Goal: Task Accomplishment & Management: Use online tool/utility

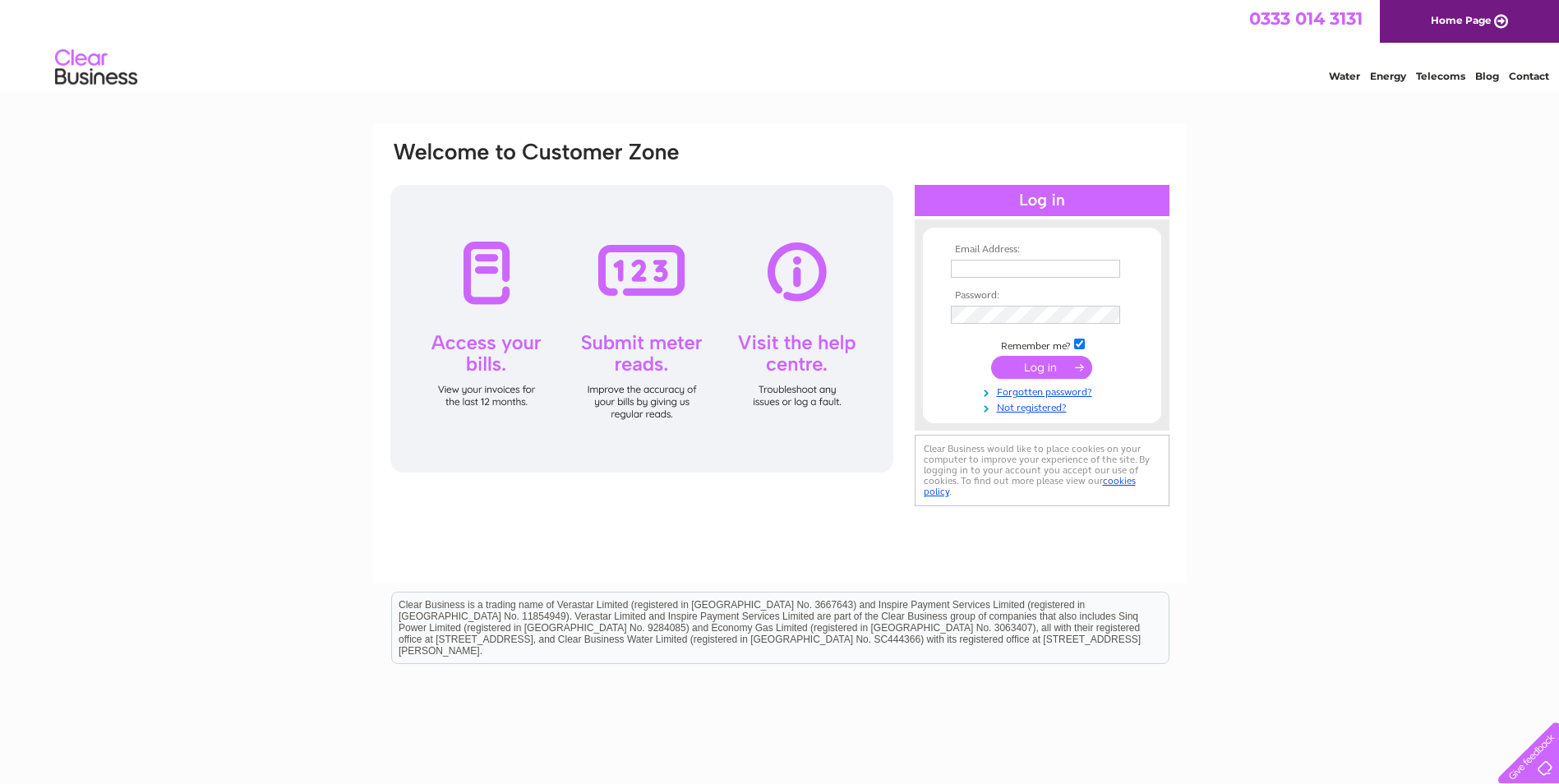
click at [990, 262] on input "text" at bounding box center [1036, 269] width 169 height 18
type input "[EMAIL_ADDRESS][DOMAIN_NAME]"
click at [1043, 365] on input "submit" at bounding box center [1042, 369] width 101 height 23
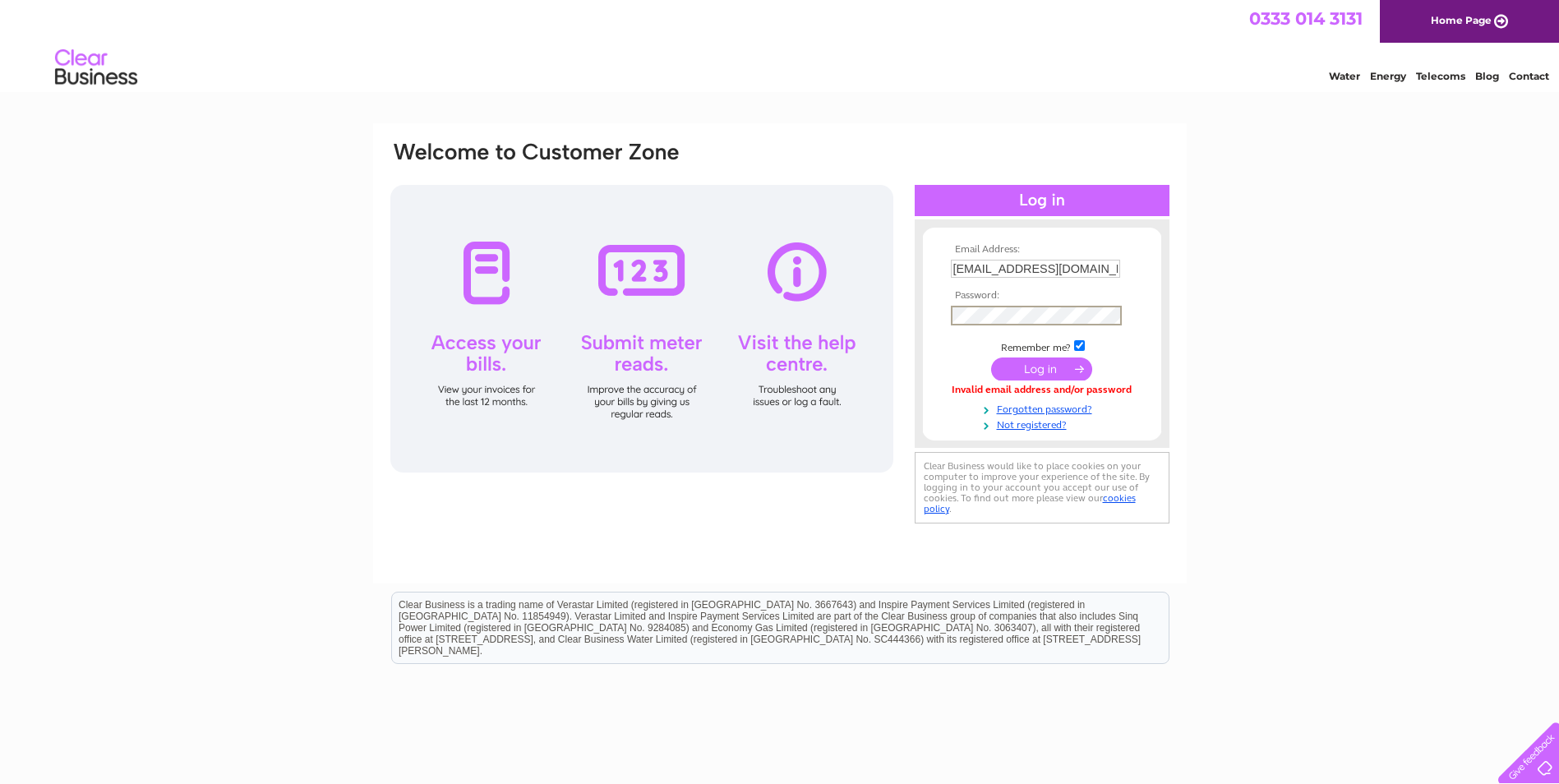
click at [1037, 364] on input "submit" at bounding box center [1042, 369] width 101 height 23
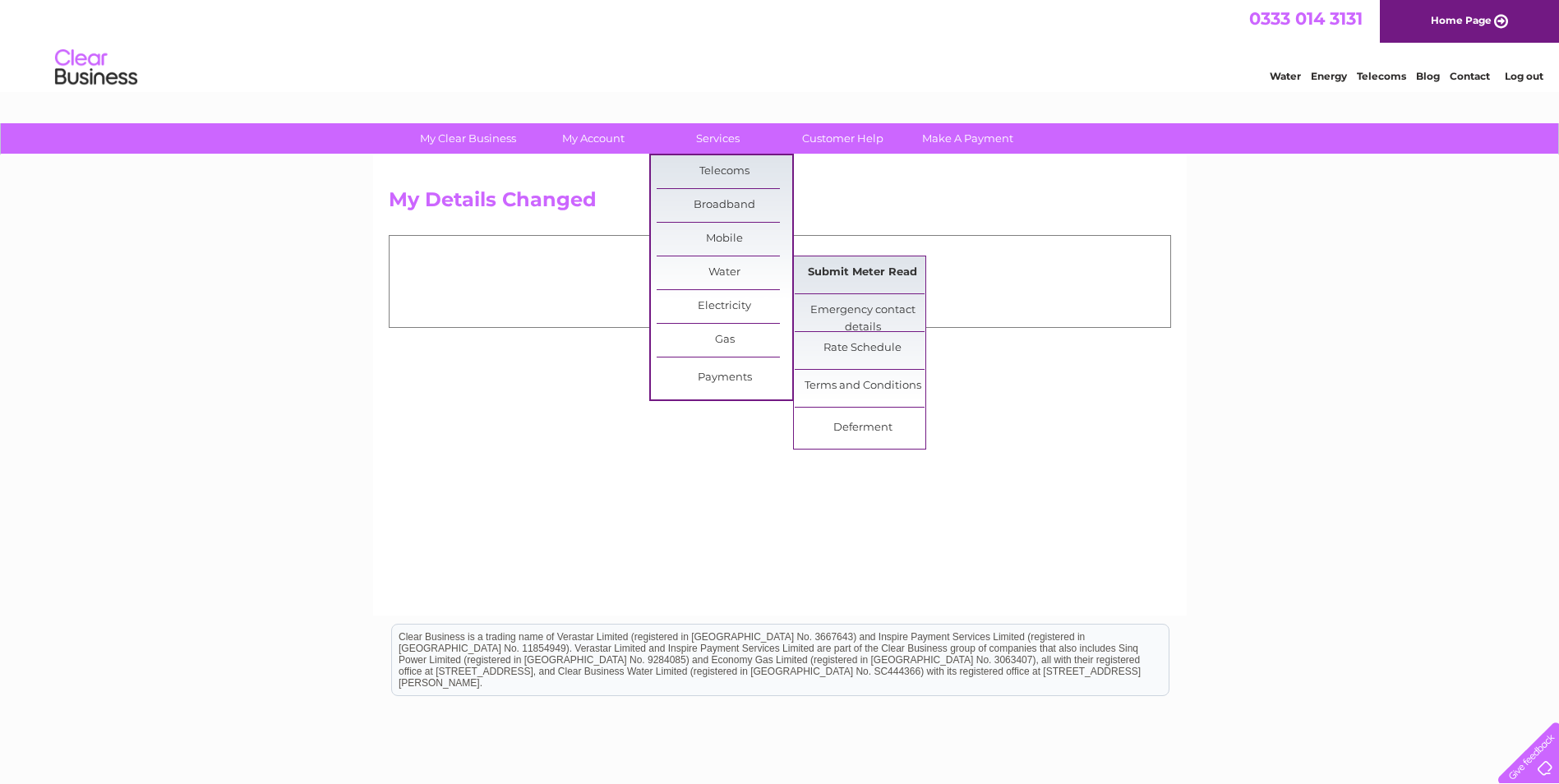
click at [849, 268] on link "Submit Meter Read" at bounding box center [862, 273] width 136 height 33
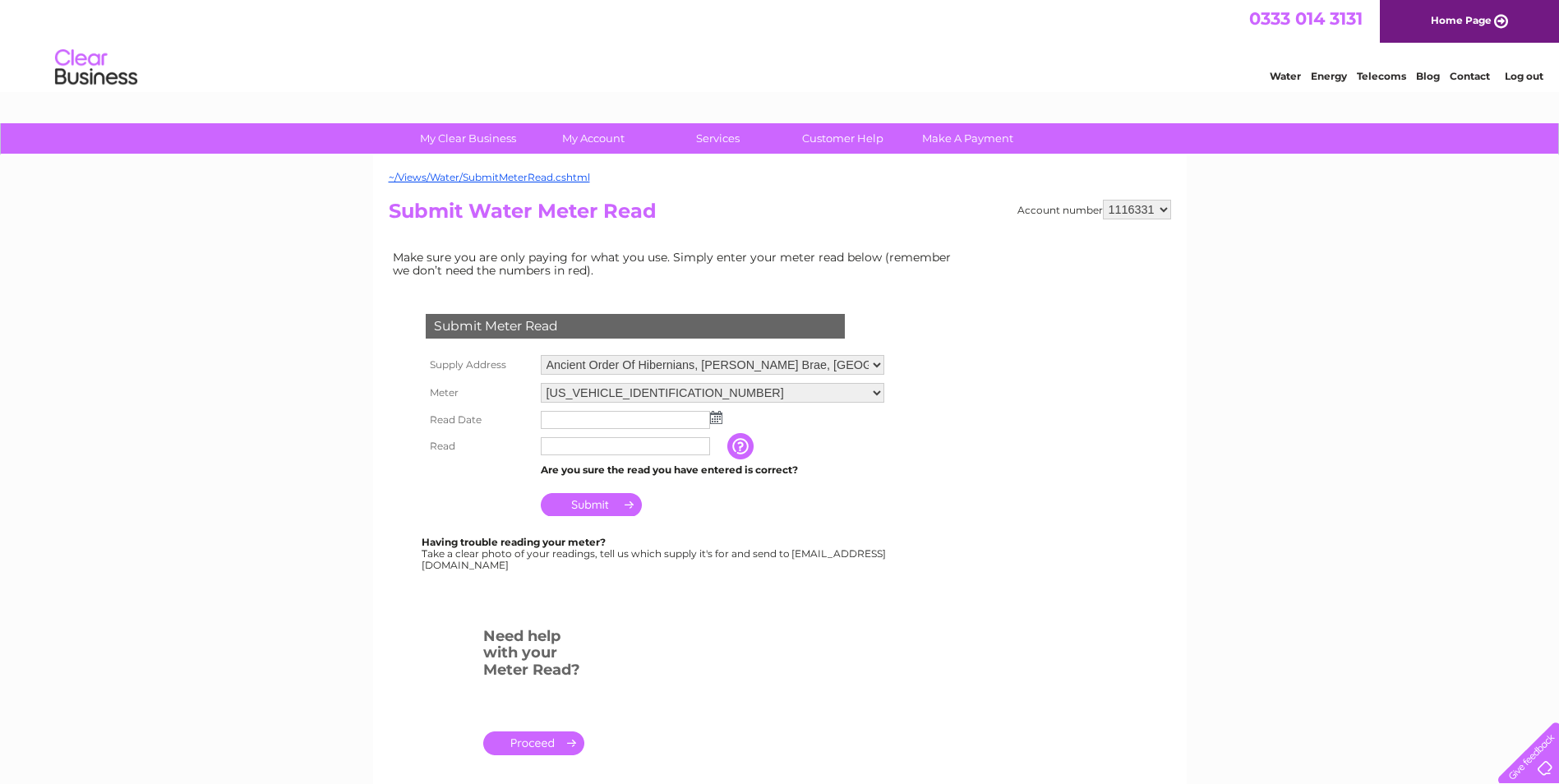
click at [719, 416] on img at bounding box center [716, 417] width 12 height 13
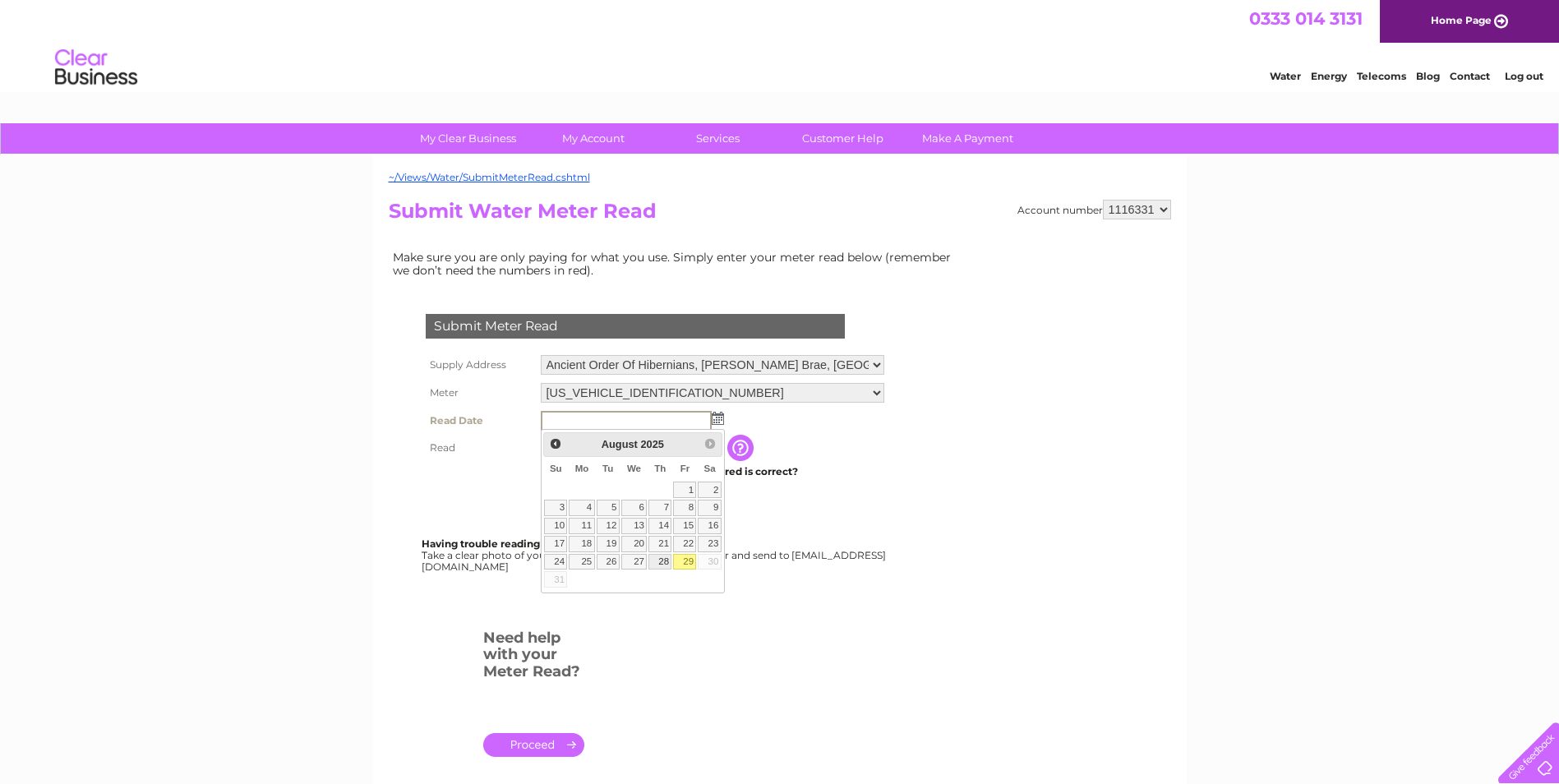
click at [659, 563] on link "28" at bounding box center [660, 561] width 23 height 16
type input "2025/08/28"
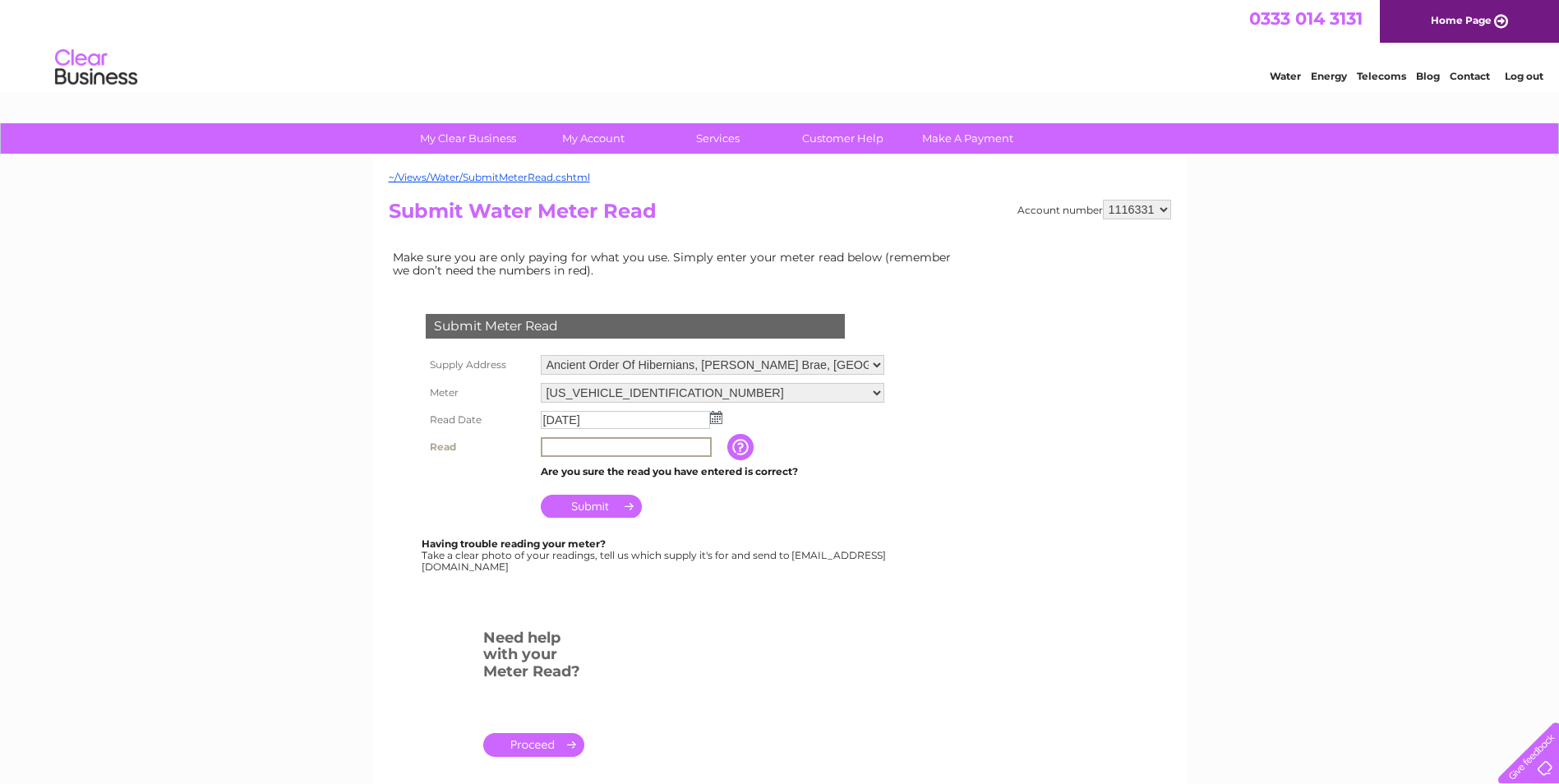
click at [587, 442] on input "text" at bounding box center [626, 446] width 171 height 20
type input "800"
click at [582, 506] on input "Submit" at bounding box center [591, 504] width 101 height 23
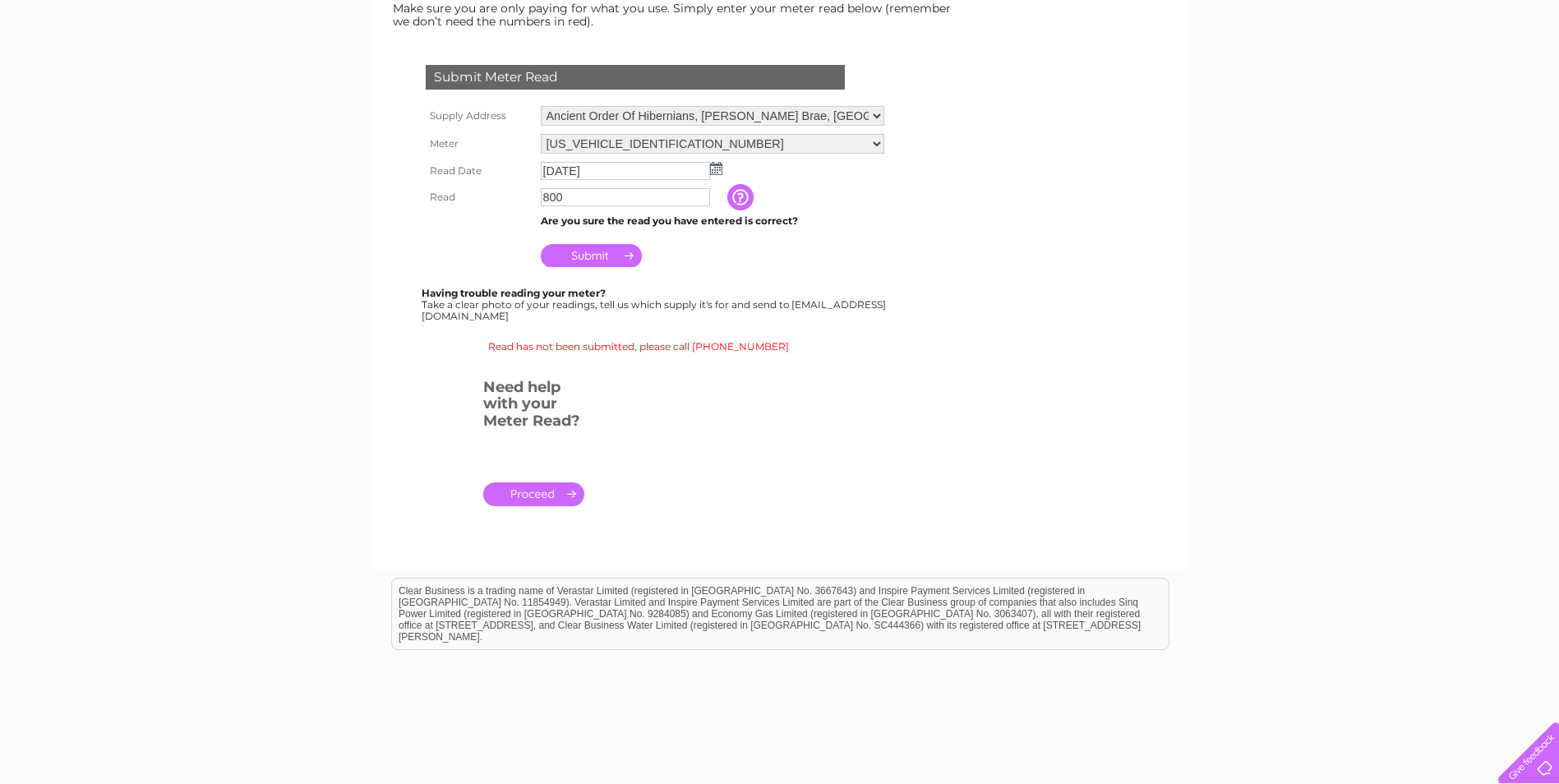
scroll to position [328, 0]
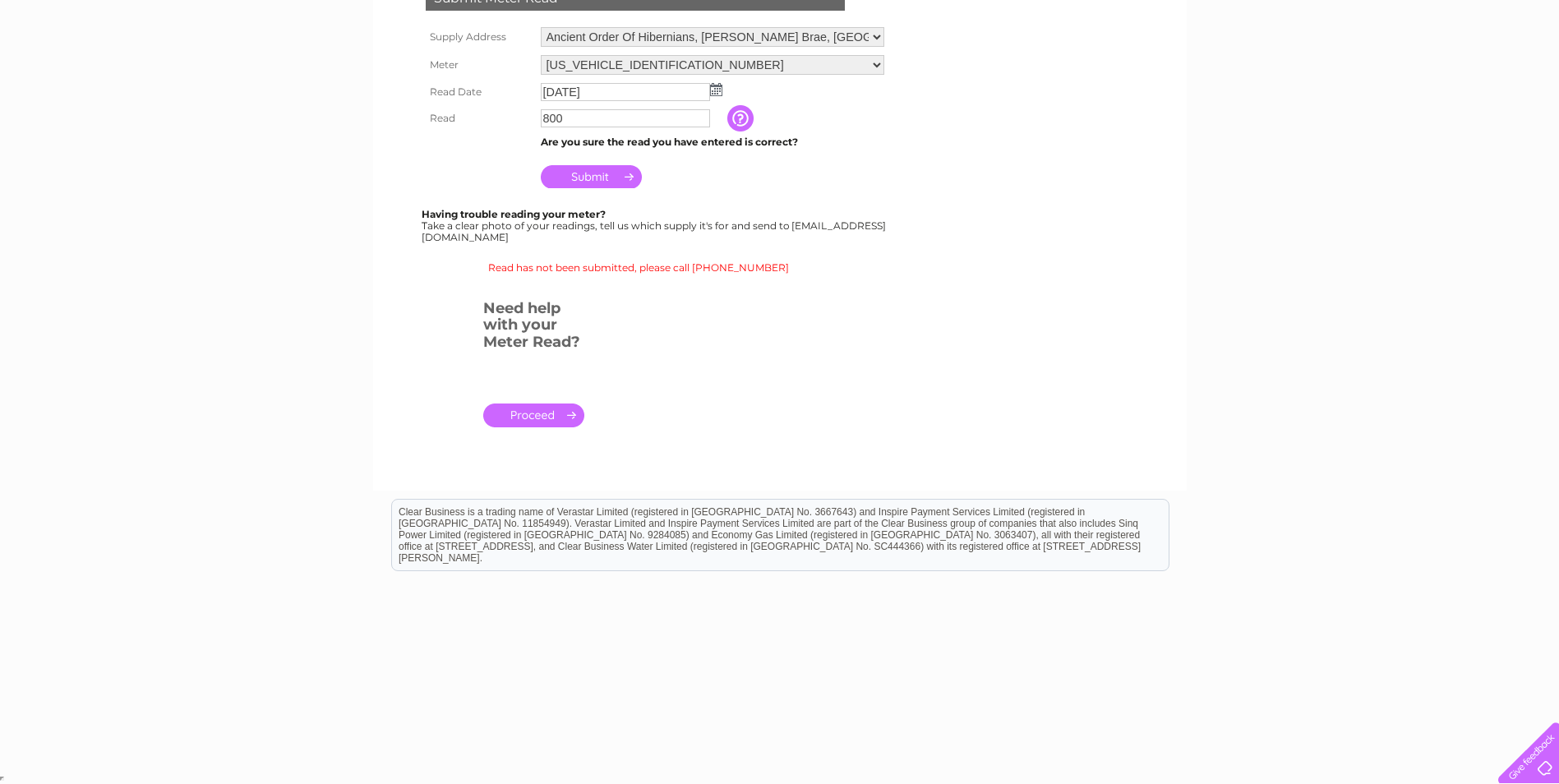
click at [527, 416] on link "." at bounding box center [534, 415] width 101 height 24
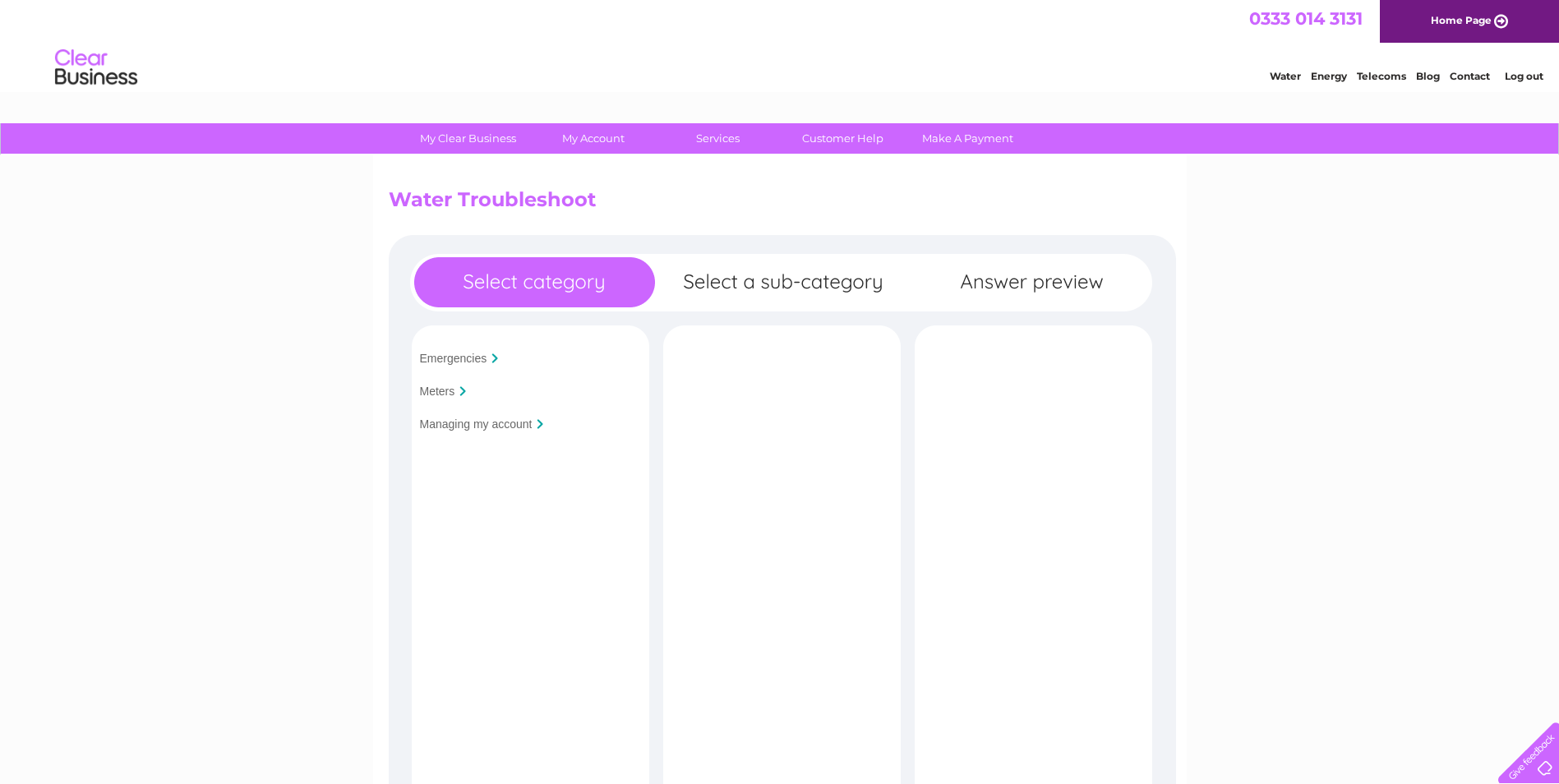
click at [434, 389] on input "Meters" at bounding box center [437, 390] width 35 height 13
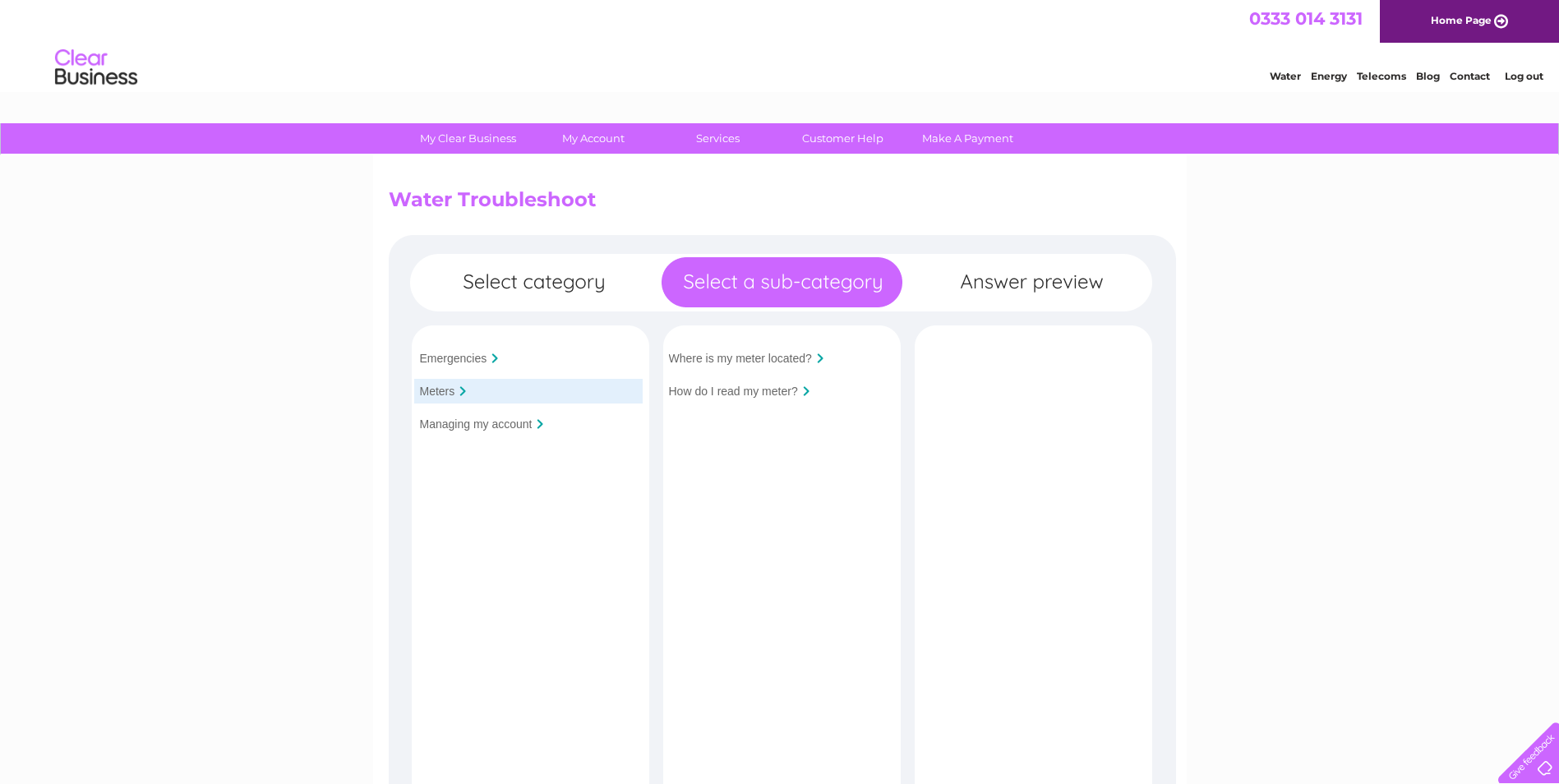
click at [735, 395] on input "How do I read my meter?" at bounding box center [733, 390] width 129 height 13
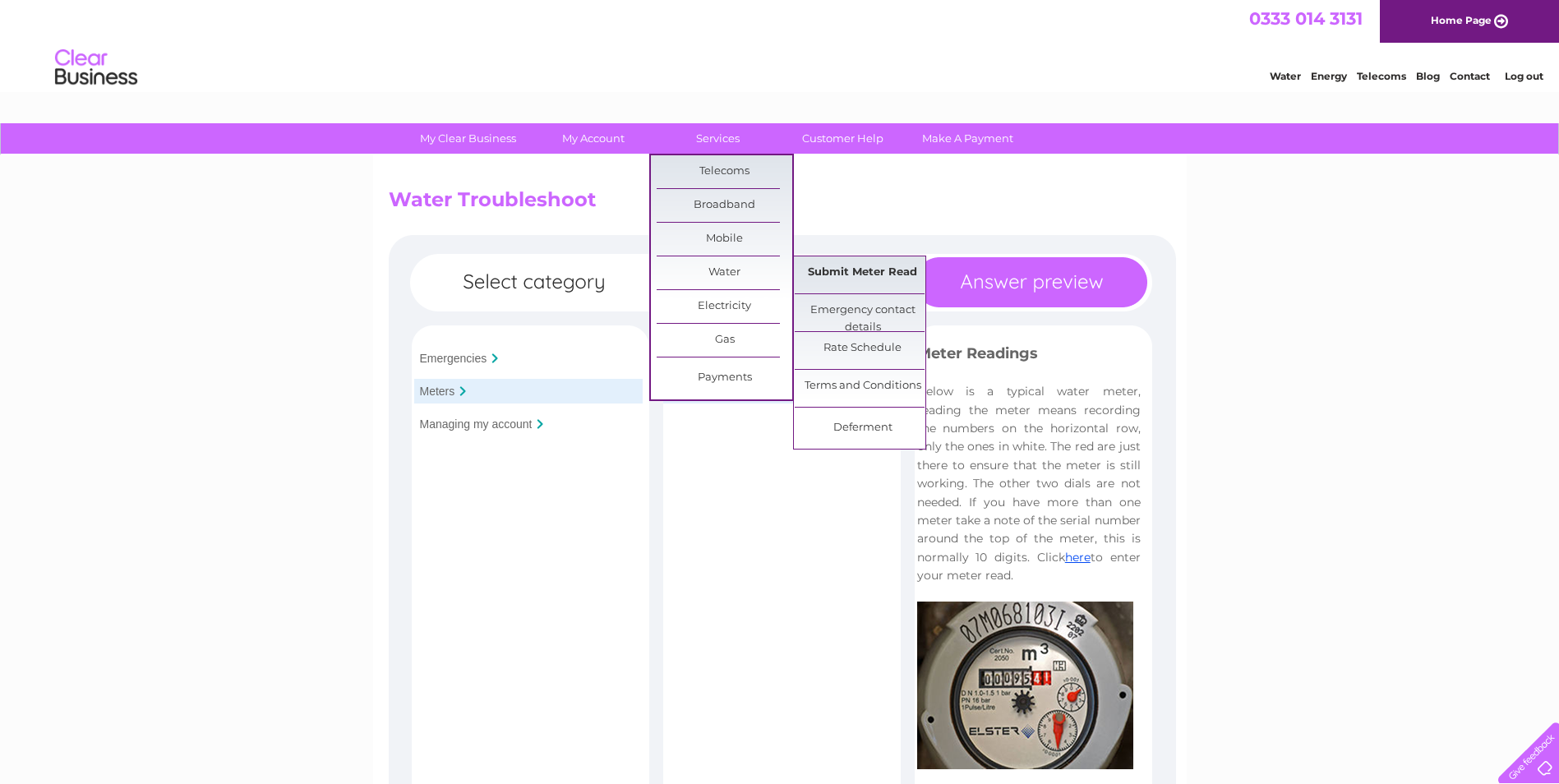
click at [861, 268] on link "Submit Meter Read" at bounding box center [862, 273] width 136 height 33
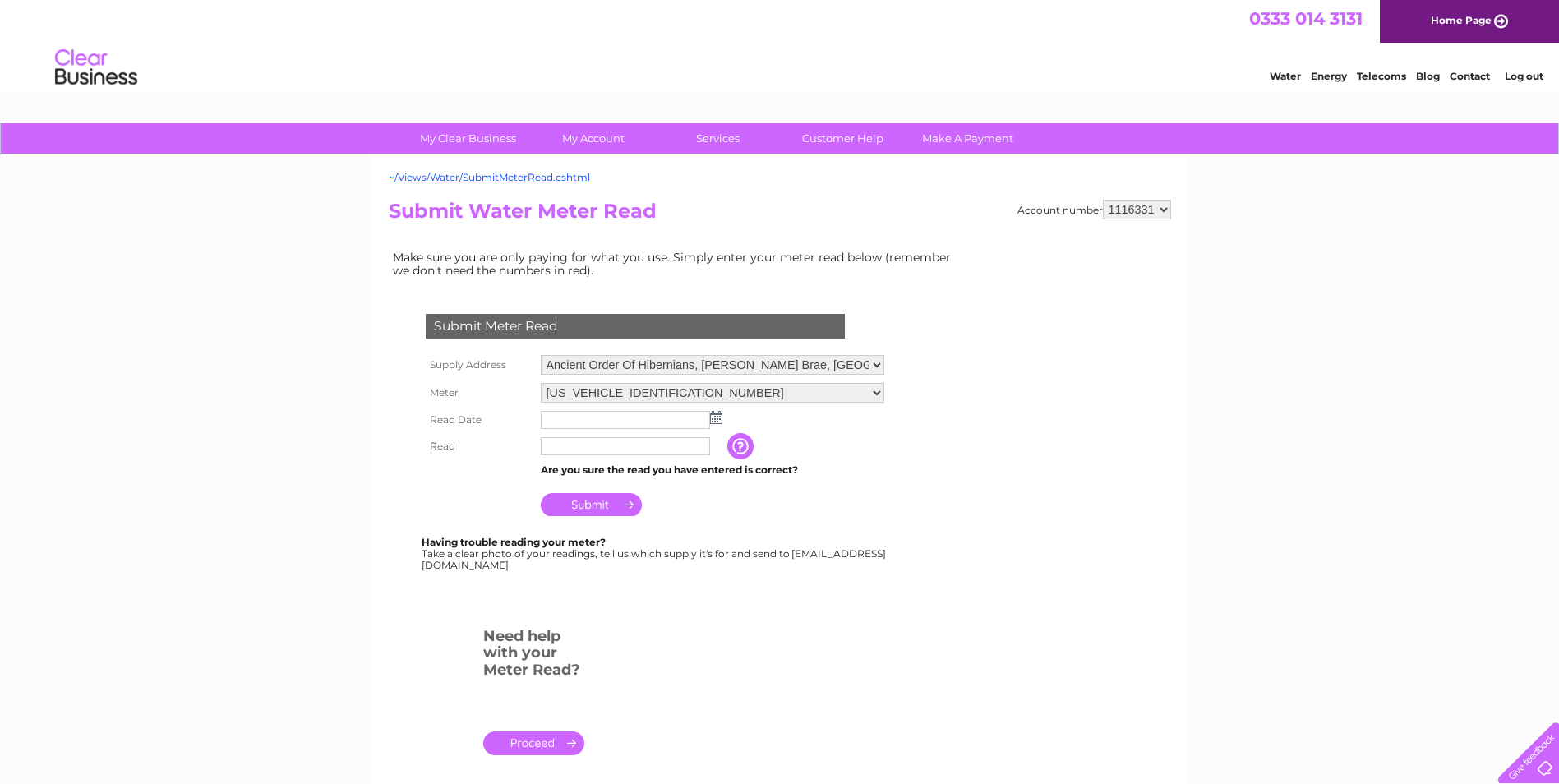
click at [715, 420] on img at bounding box center [716, 417] width 12 height 13
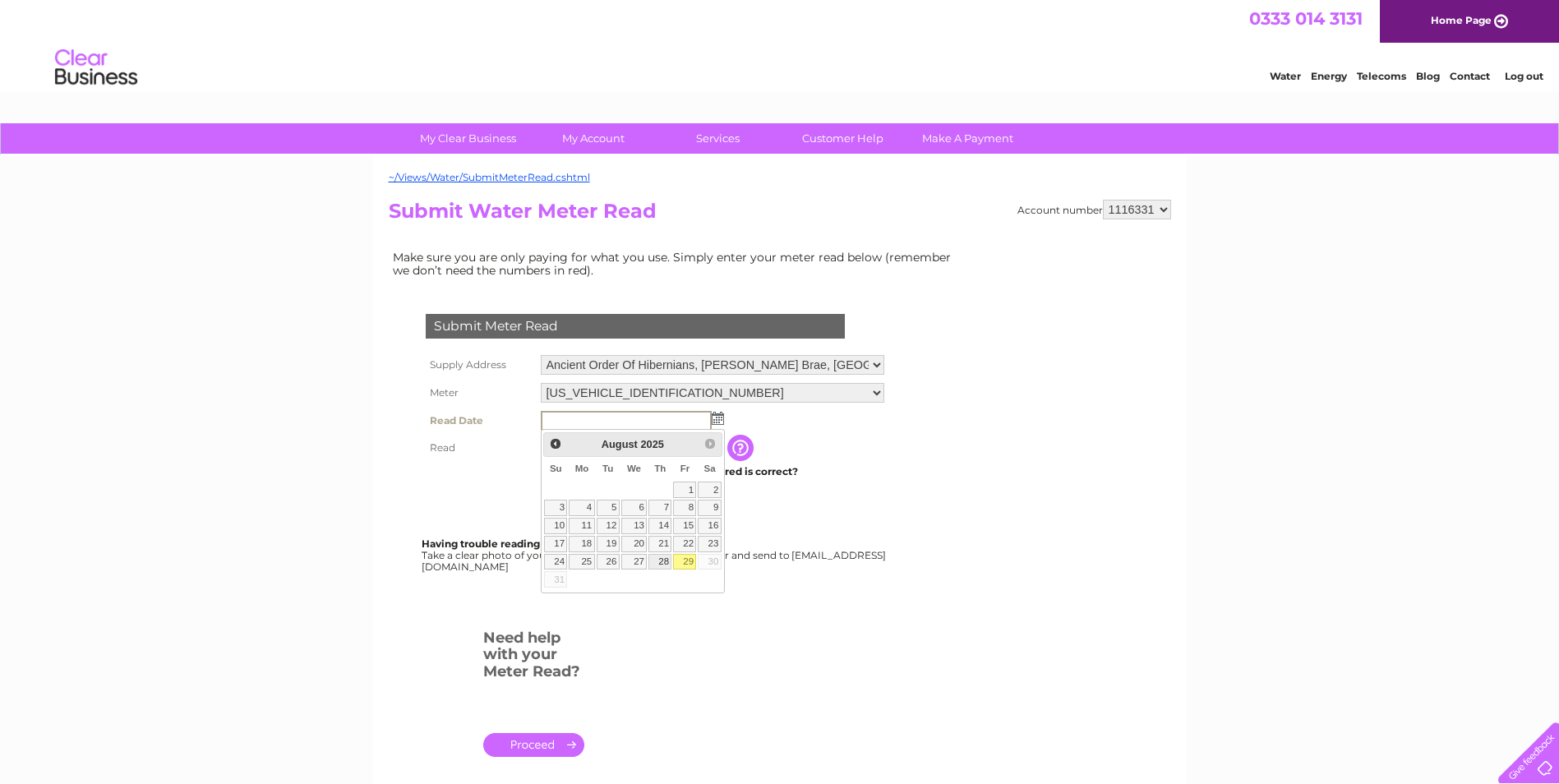
click at [660, 560] on link "28" at bounding box center [660, 561] width 23 height 16
type input "2025/08/28"
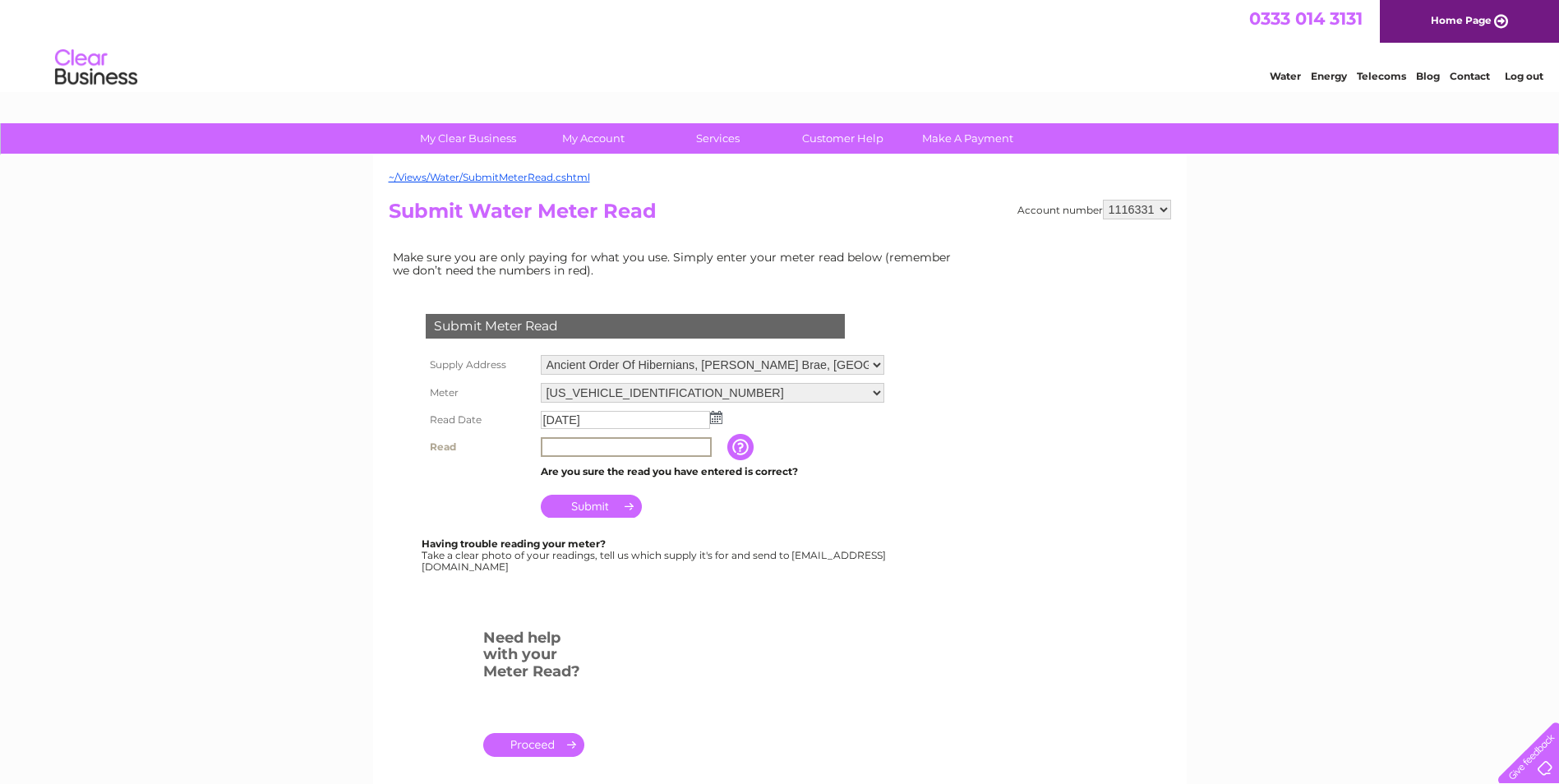
click at [563, 446] on input "text" at bounding box center [626, 446] width 171 height 20
type input "800"
click at [612, 500] on input "Submit" at bounding box center [591, 504] width 101 height 23
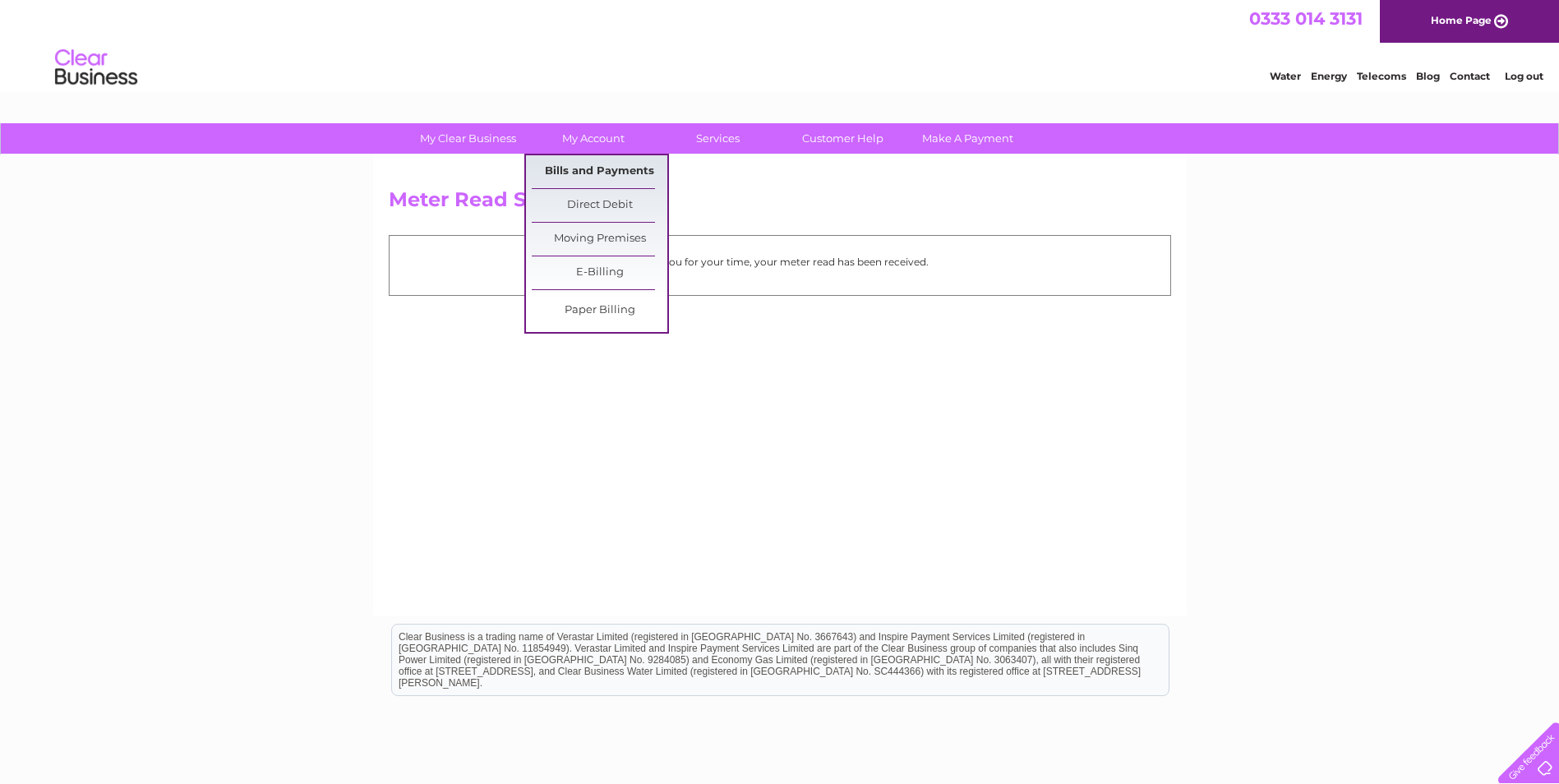
click at [580, 173] on link "Bills and Payments" at bounding box center [599, 172] width 136 height 33
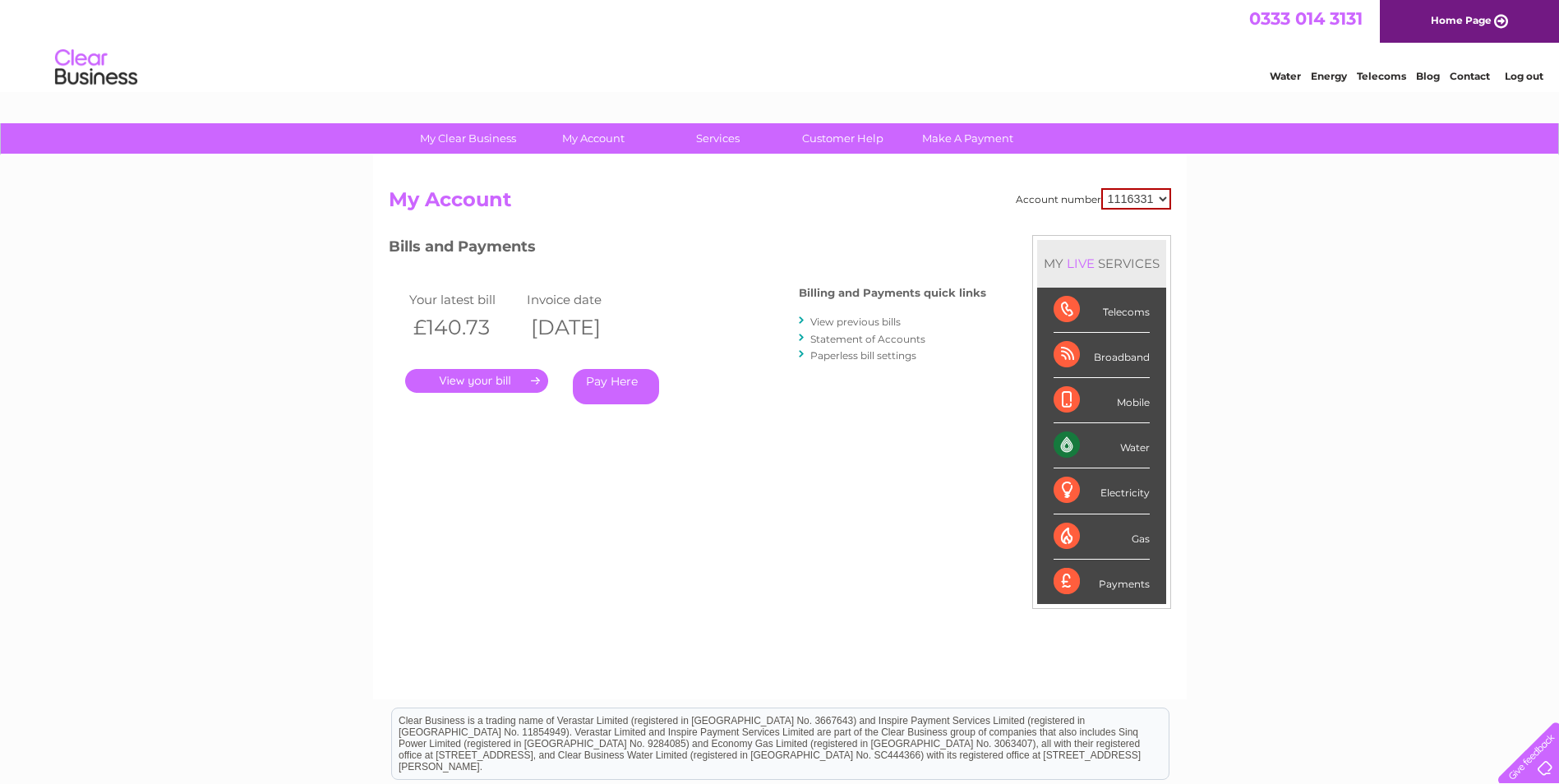
click at [499, 377] on link "." at bounding box center [477, 381] width 143 height 24
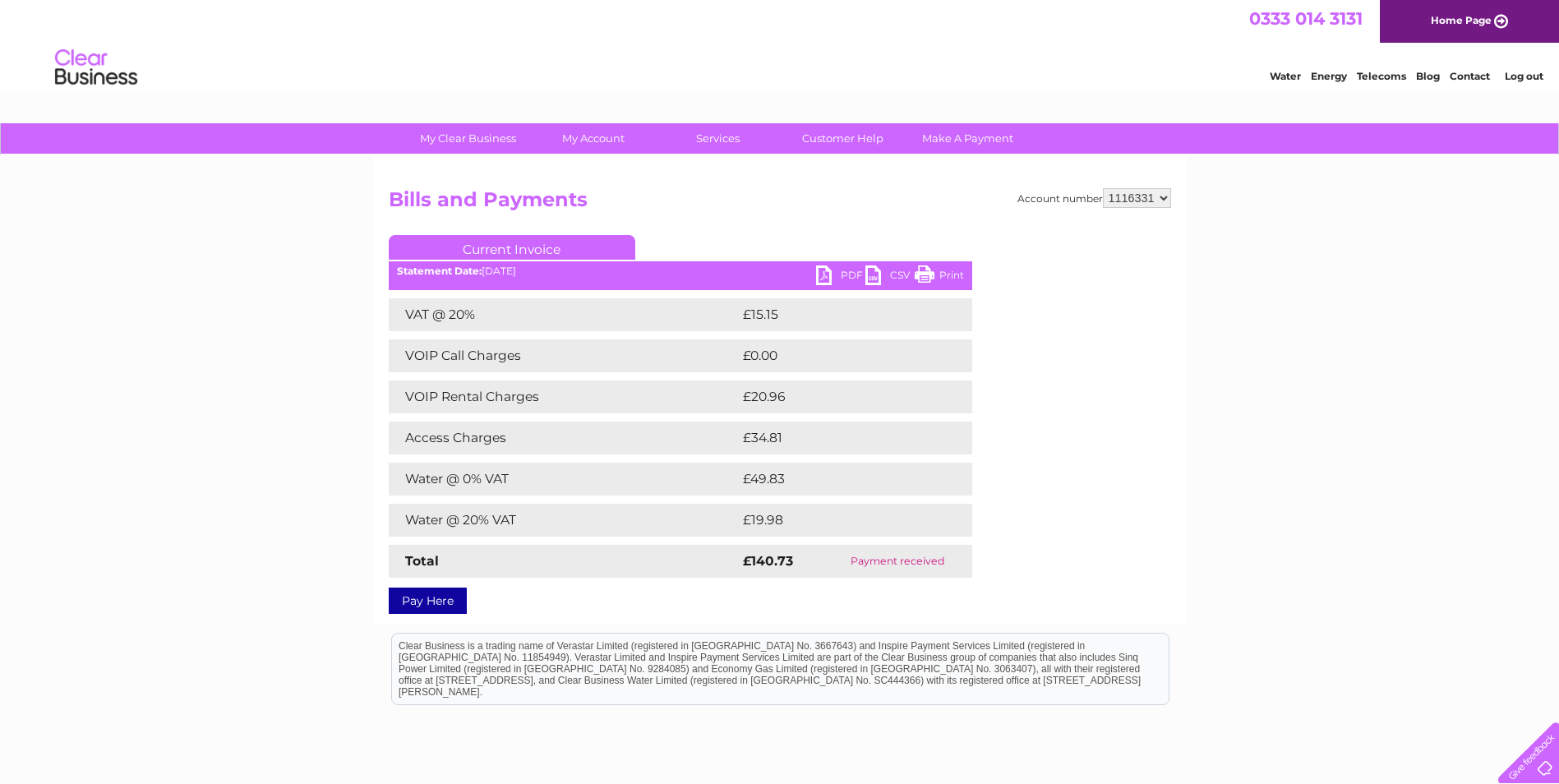
click at [844, 273] on link "PDF" at bounding box center [840, 277] width 49 height 24
